Goal: Information Seeking & Learning: Learn about a topic

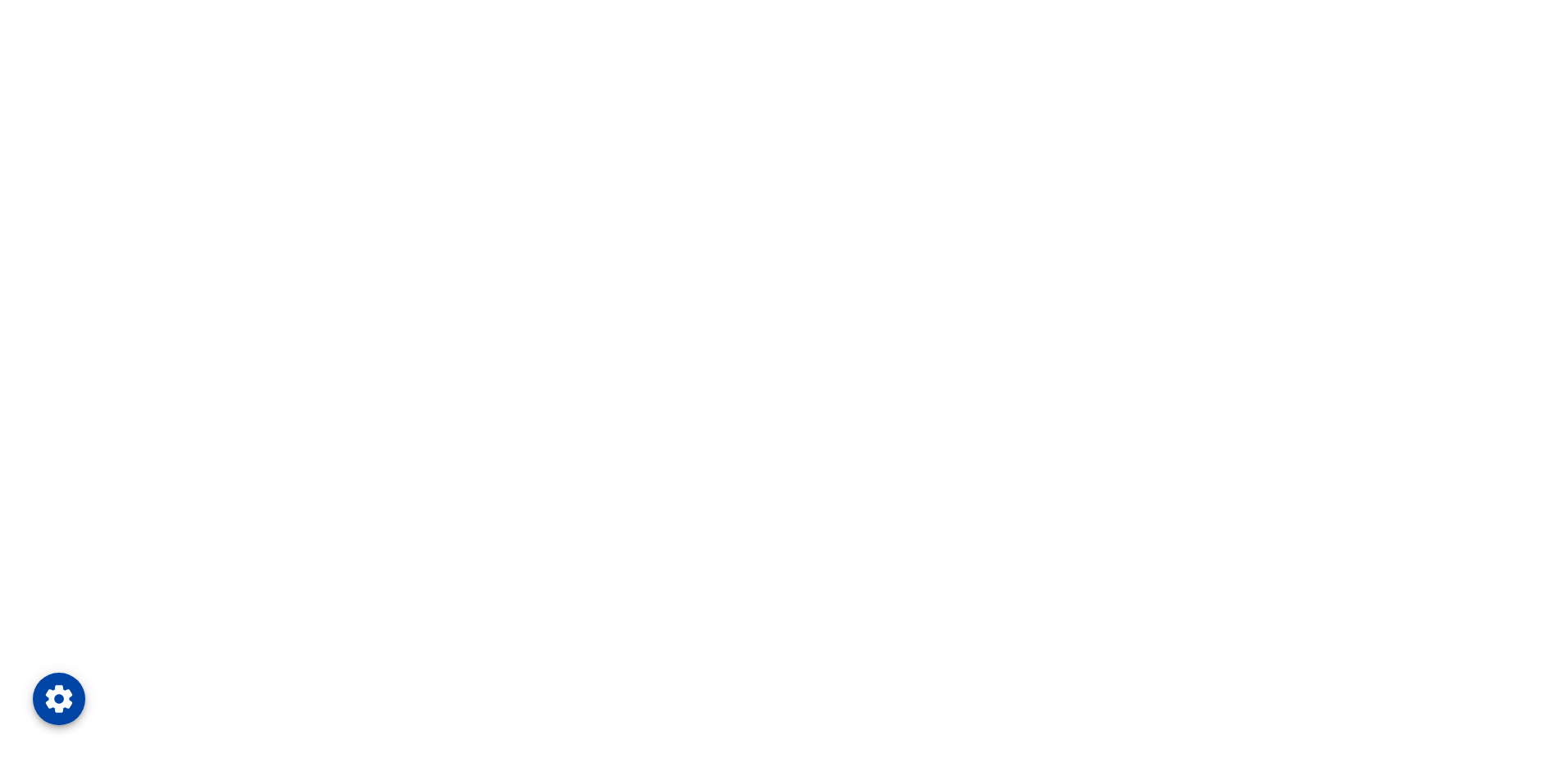
click at [1408, 0] on html at bounding box center [784, 0] width 1568 height 0
click at [1296, 0] on html at bounding box center [784, 0] width 1568 height 0
